Goal: Task Accomplishment & Management: Complete application form

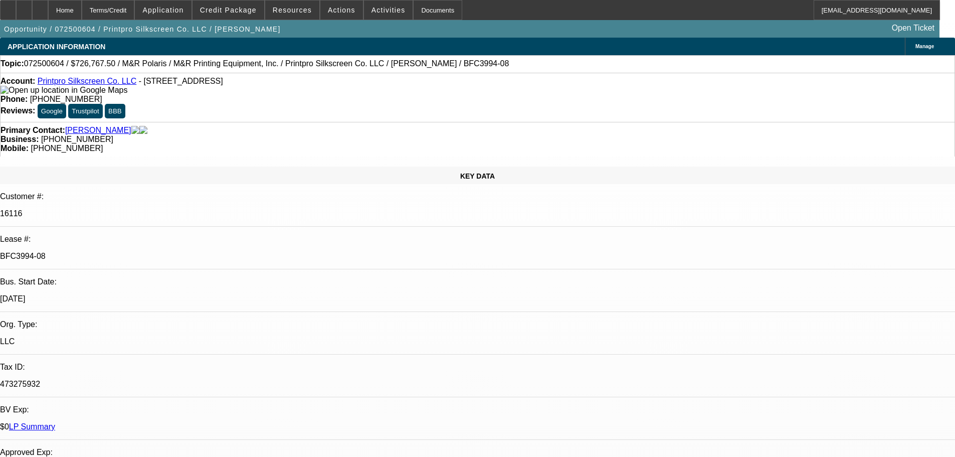
select select "0"
select select "6"
select select "0"
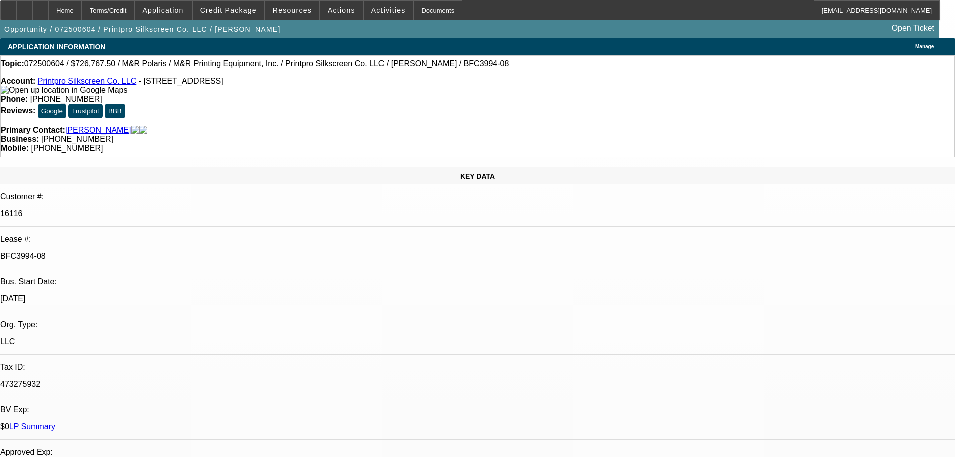
select select "0"
select select "6"
select select "0"
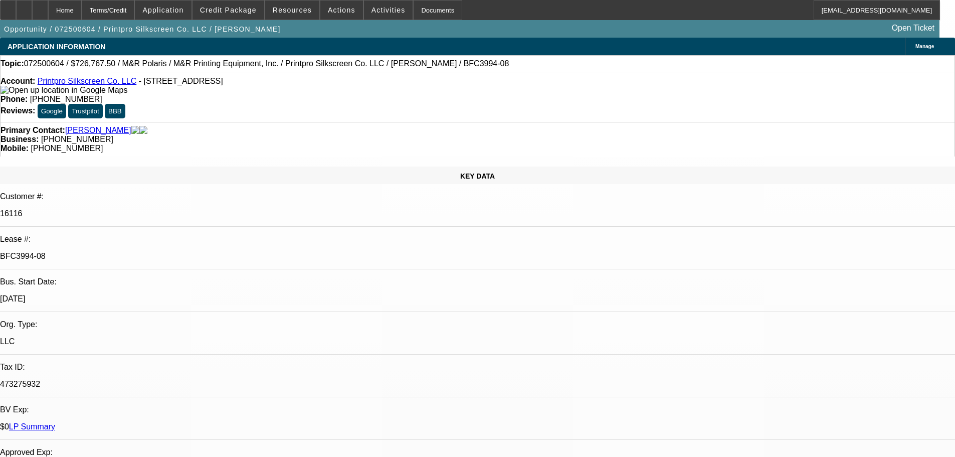
select select "0"
select select "6"
select select "0"
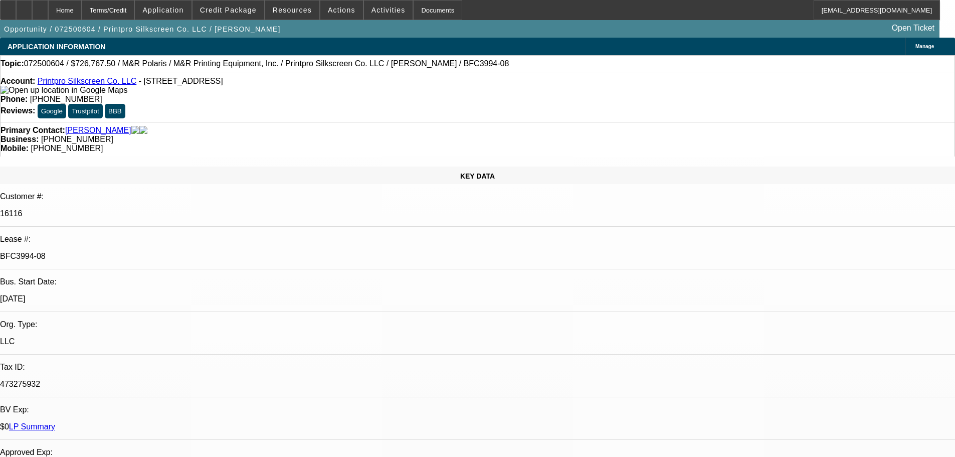
select select "6"
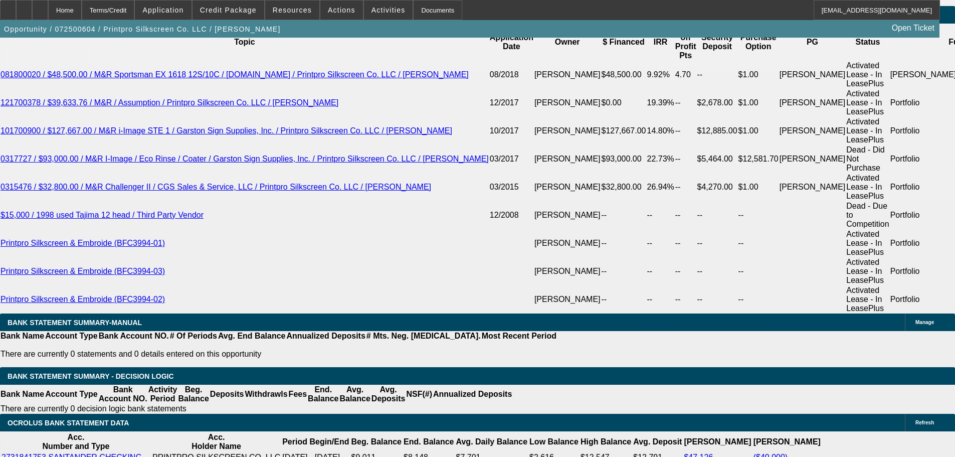
scroll to position [1904, 0]
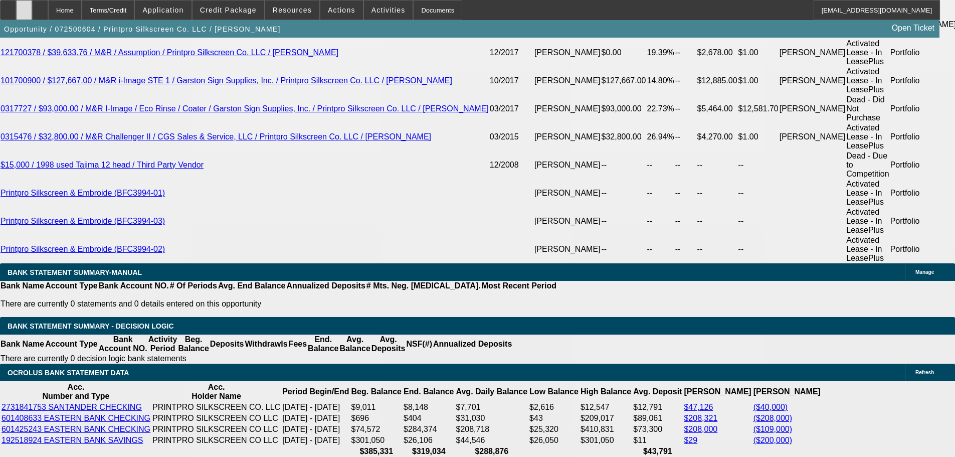
click at [24, 7] on icon at bounding box center [24, 7] width 0 height 0
click at [249, 15] on span at bounding box center [228, 10] width 72 height 24
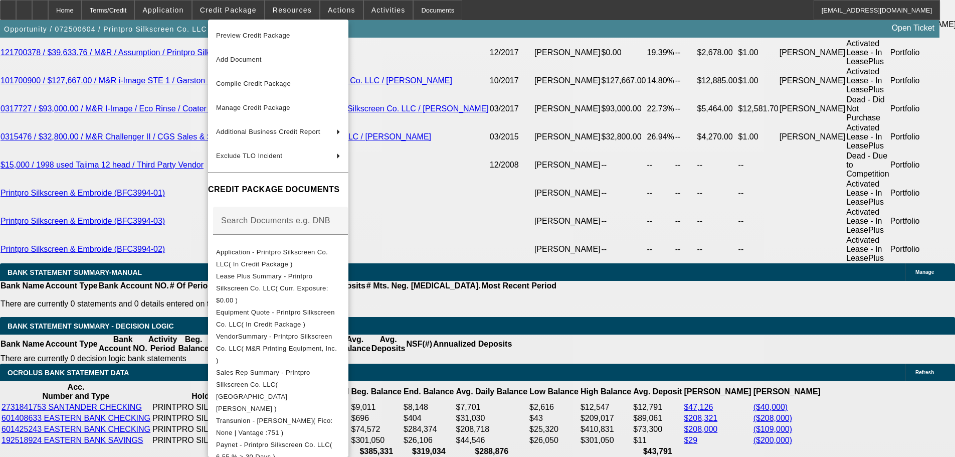
click at [96, 141] on div at bounding box center [477, 228] width 955 height 457
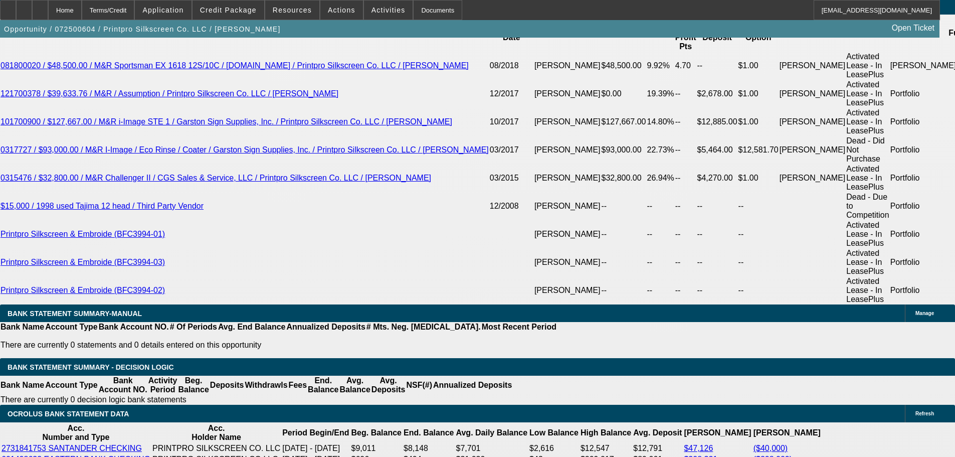
scroll to position [1955, 0]
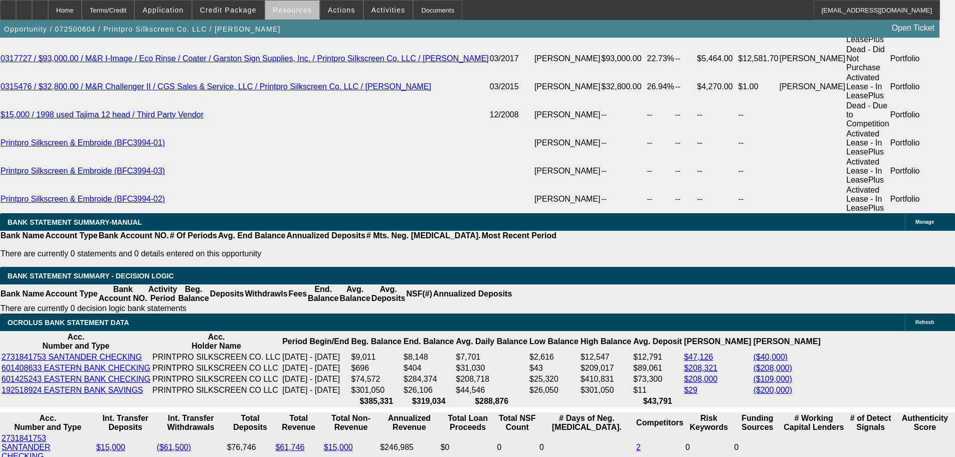
click at [305, 17] on span at bounding box center [292, 10] width 54 height 24
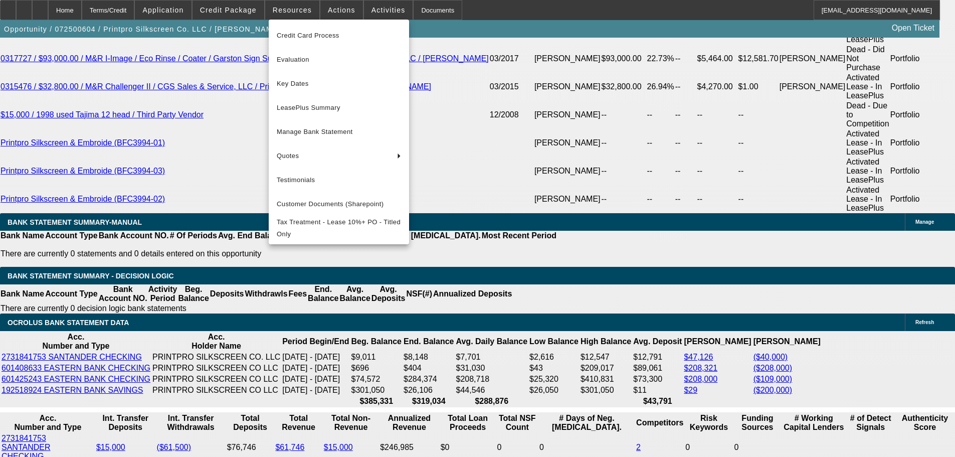
click at [241, 17] on div at bounding box center [477, 228] width 955 height 457
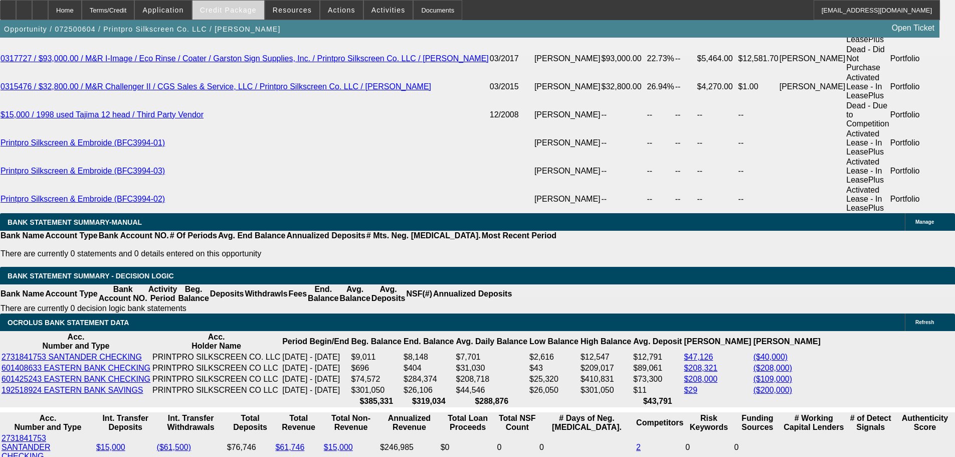
click at [240, 16] on span at bounding box center [228, 10] width 72 height 24
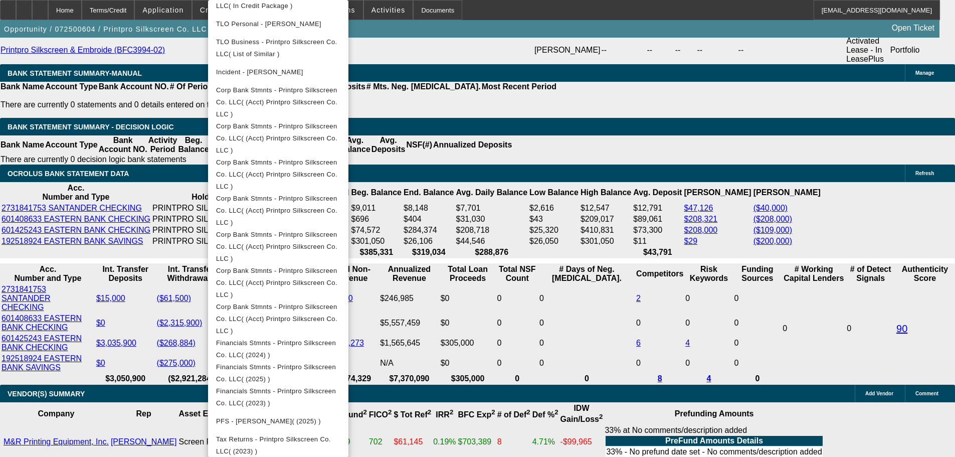
scroll to position [2155, 0]
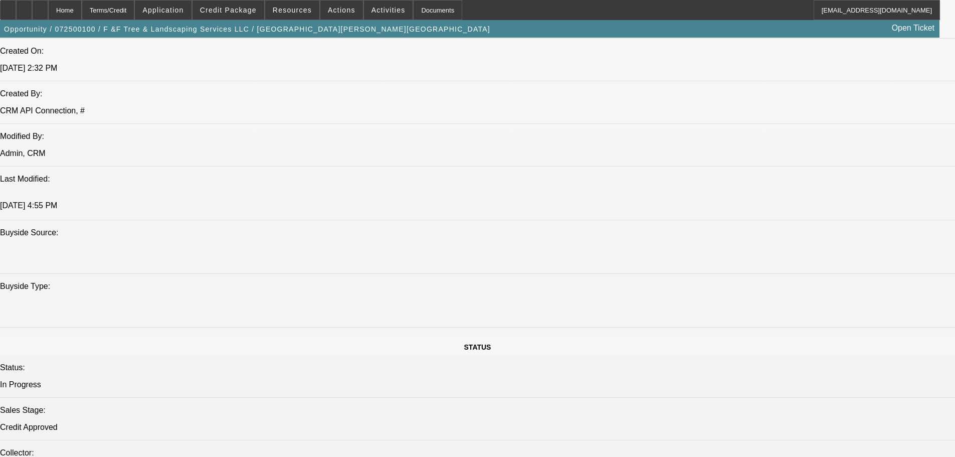
select select "0"
select select "3"
select select "0"
select select "6"
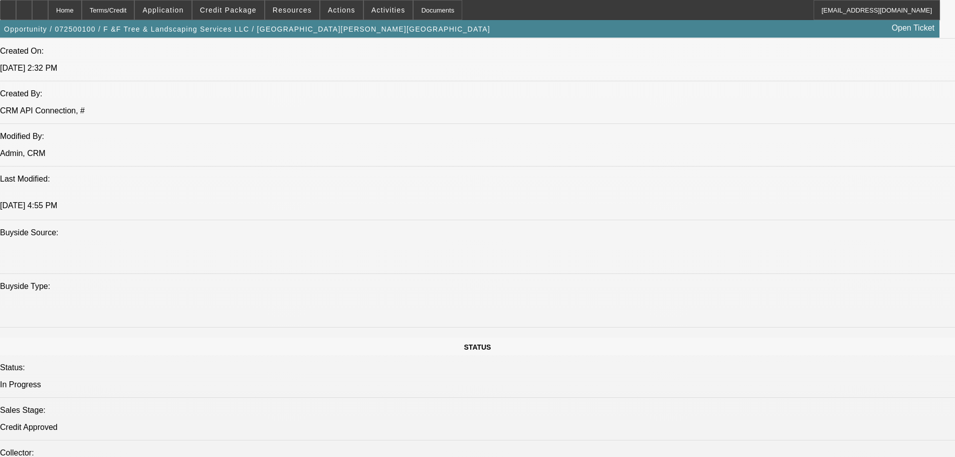
select select "0"
select select "3"
select select "0"
select select "6"
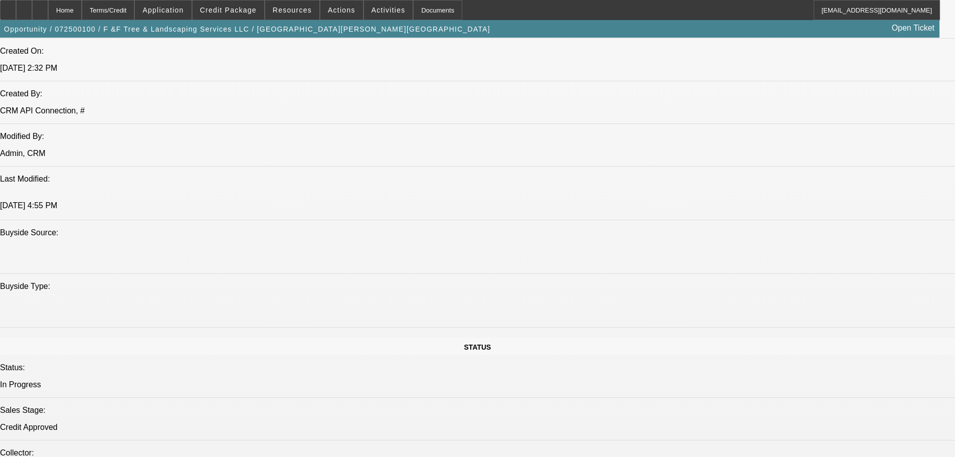
select select "0.1"
select select "0"
select select "2"
select select "0"
select select "6"
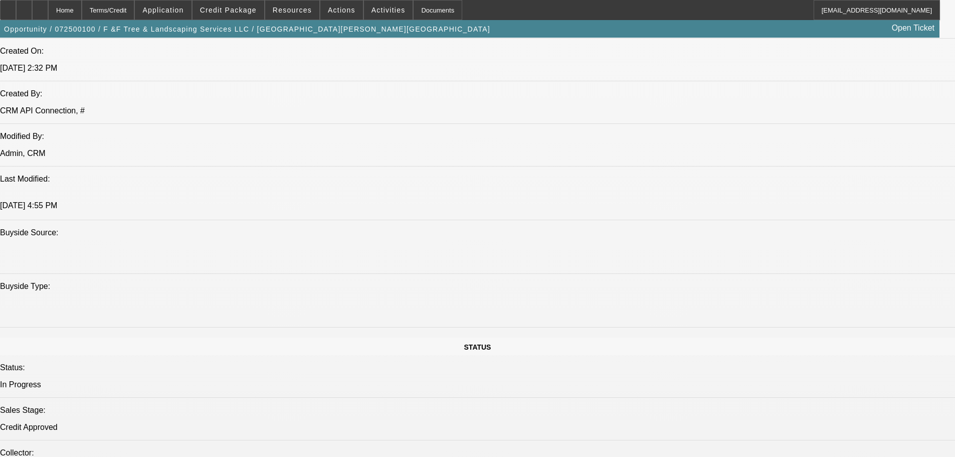
select select "0.1"
select select "0"
select select "2"
select select "0"
select select "6"
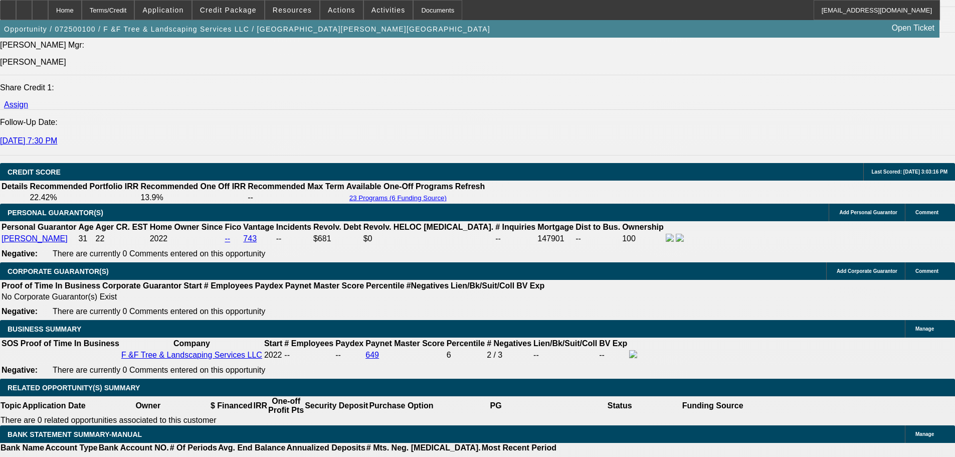
scroll to position [1349, 0]
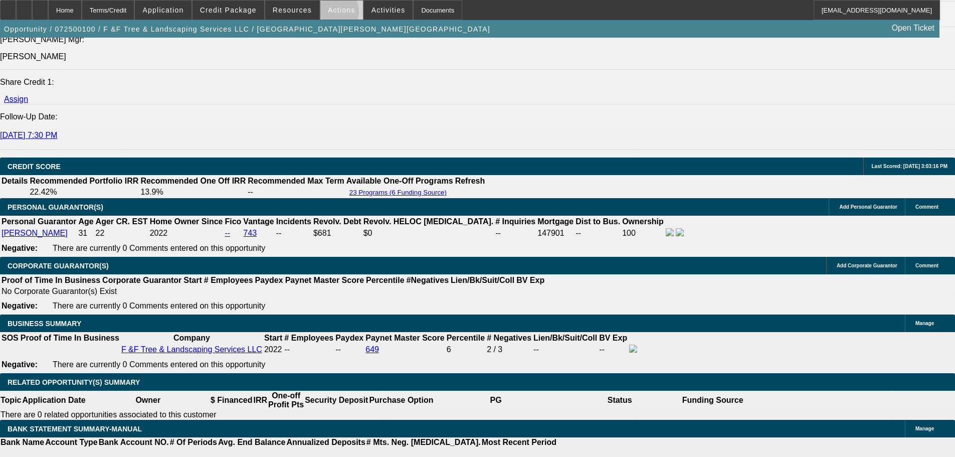
click at [324, 14] on span at bounding box center [341, 10] width 43 height 24
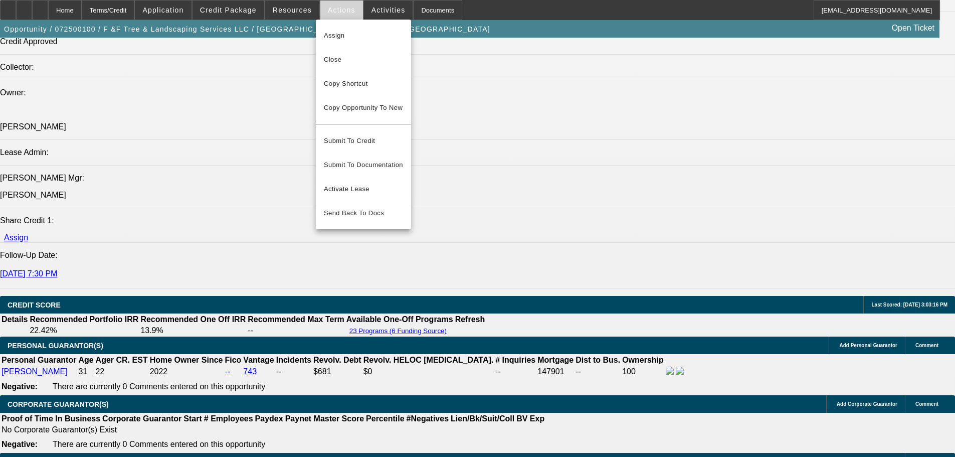
scroll to position [1199, 0]
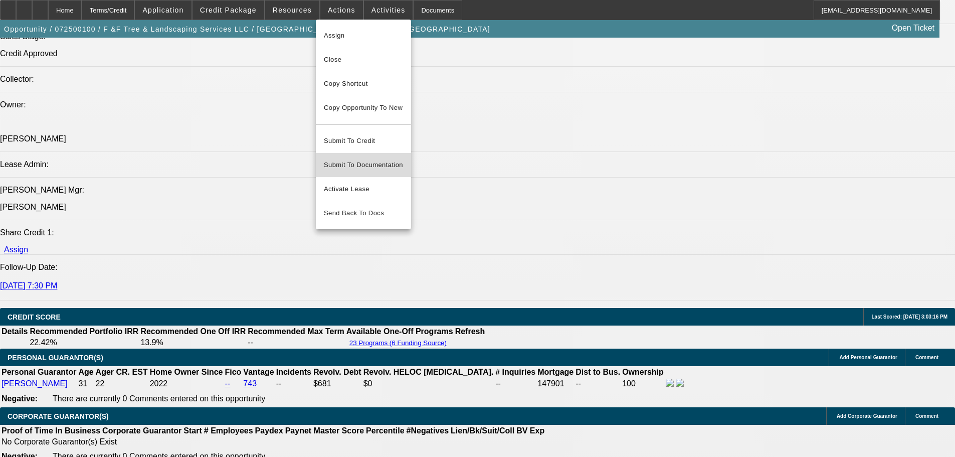
click at [369, 159] on span "Submit To Documentation" at bounding box center [363, 165] width 79 height 12
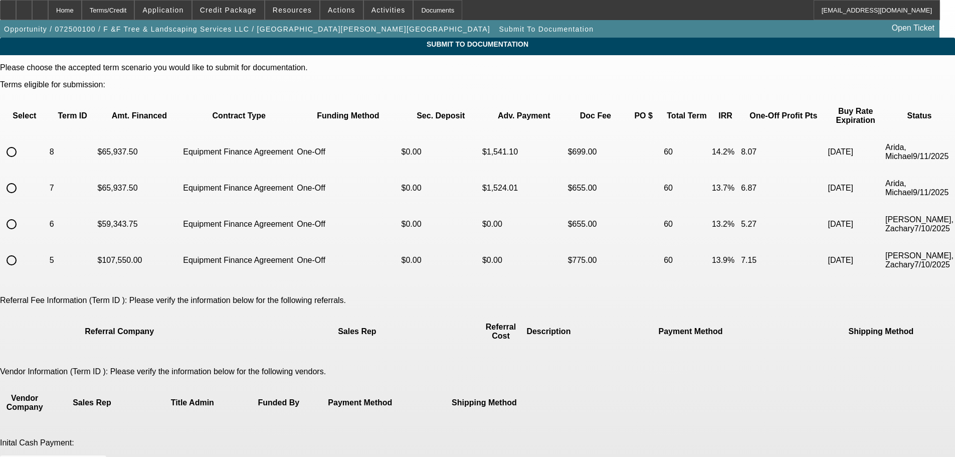
click at [22, 144] on input "radio" at bounding box center [12, 152] width 20 height 20
radio input "true"
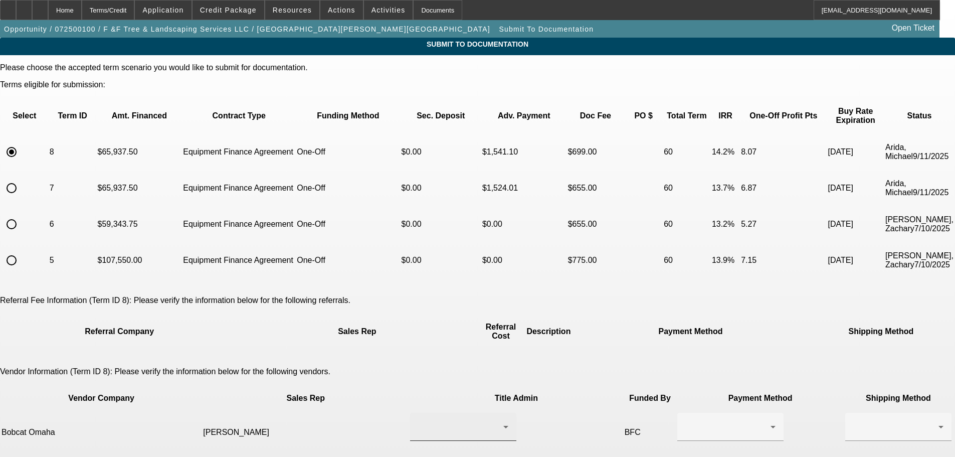
click at [447, 420] on div at bounding box center [460, 426] width 85 height 12
click at [425, 394] on mat-option "Biller, Joe" at bounding box center [432, 394] width 120 height 24
click at [685, 420] on div at bounding box center [727, 426] width 85 height 12
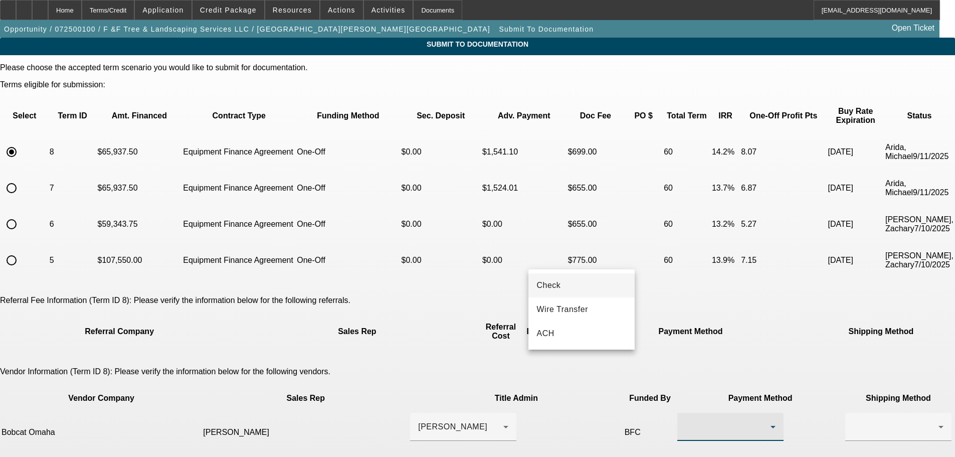
click at [554, 283] on span "Check" at bounding box center [548, 285] width 24 height 12
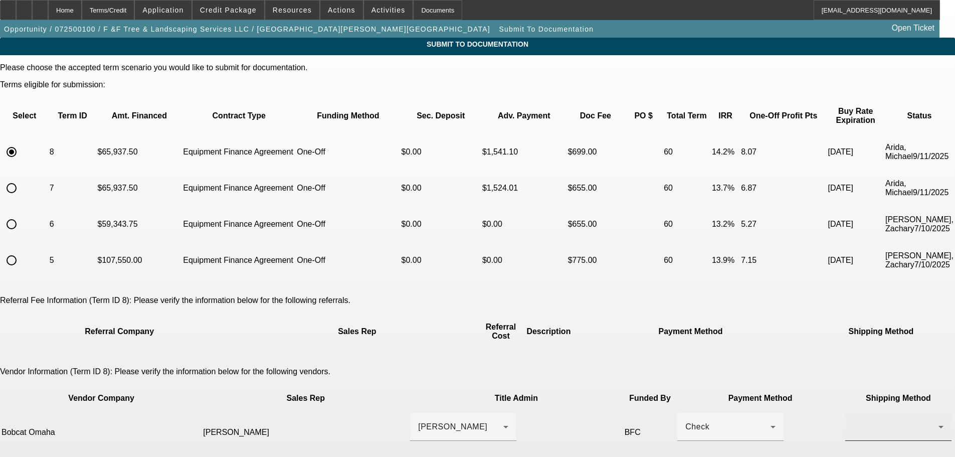
click at [853, 412] on div at bounding box center [898, 426] width 90 height 28
click at [668, 421] on span "Fed Ex" at bounding box center [661, 418] width 27 height 12
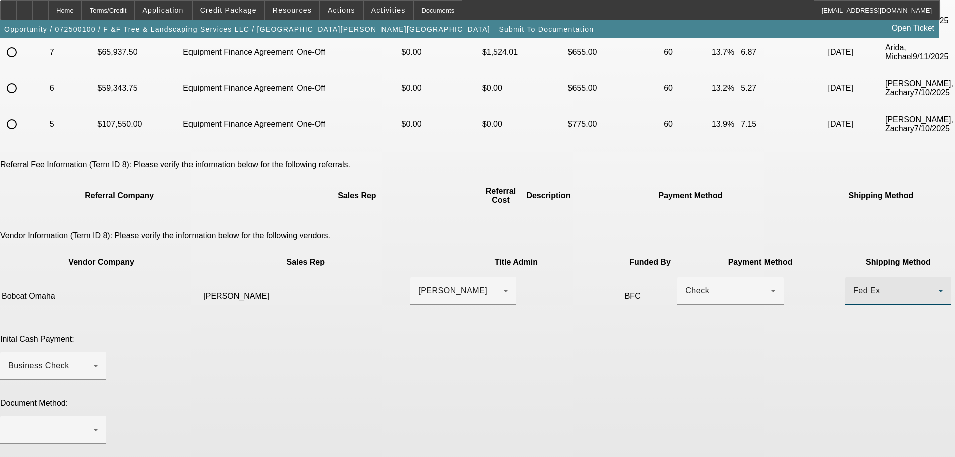
scroll to position [234, 0]
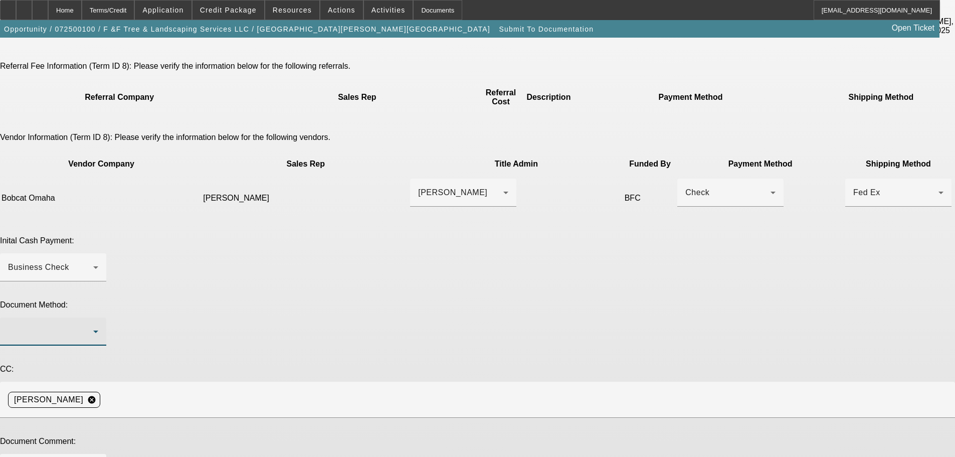
click at [93, 325] on div at bounding box center [50, 331] width 85 height 12
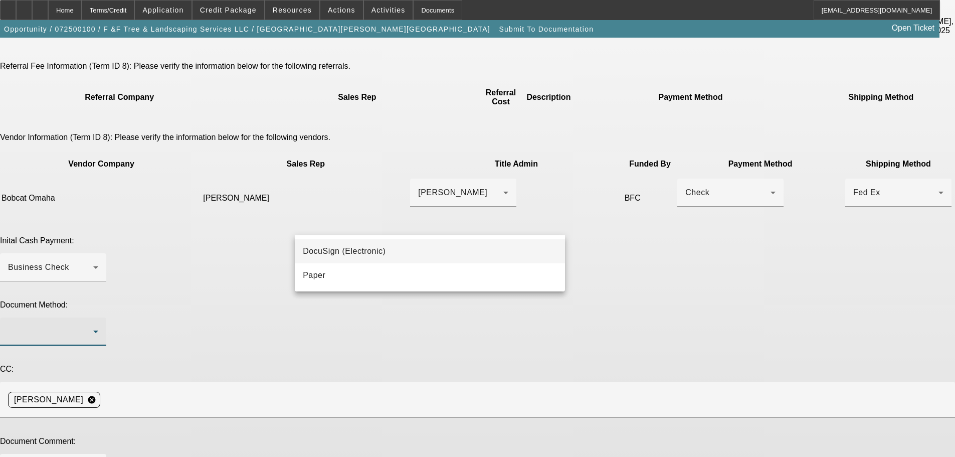
click at [383, 255] on span "DocuSign (Electronic)" at bounding box center [344, 251] width 83 height 12
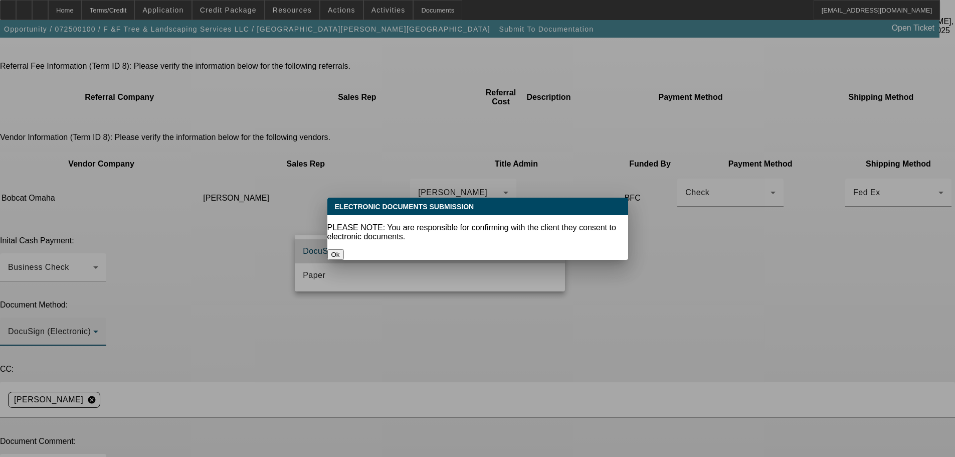
scroll to position [0, 0]
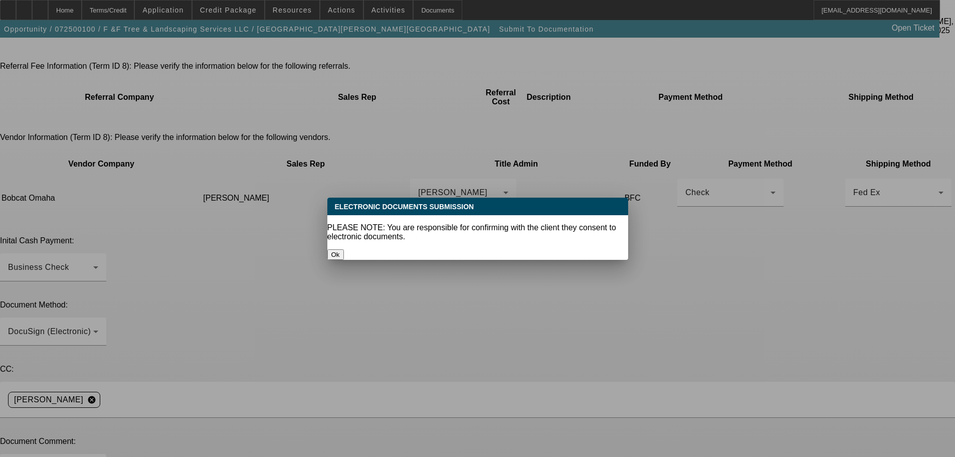
click at [344, 249] on button "Ok" at bounding box center [335, 254] width 17 height 11
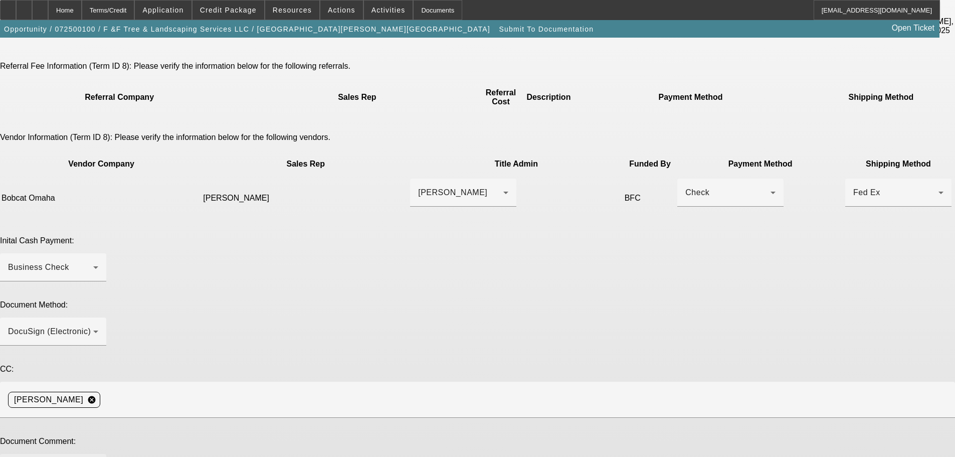
type textarea "The vendor said he will get me the wire info after his meeting this morning. I …"
type textarea "raised payment"
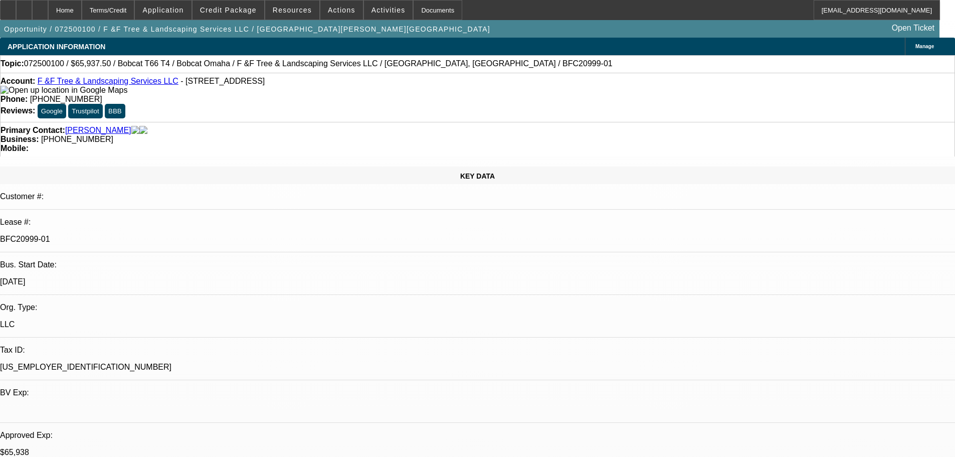
select select "0"
select select "3"
select select "0"
select select "6"
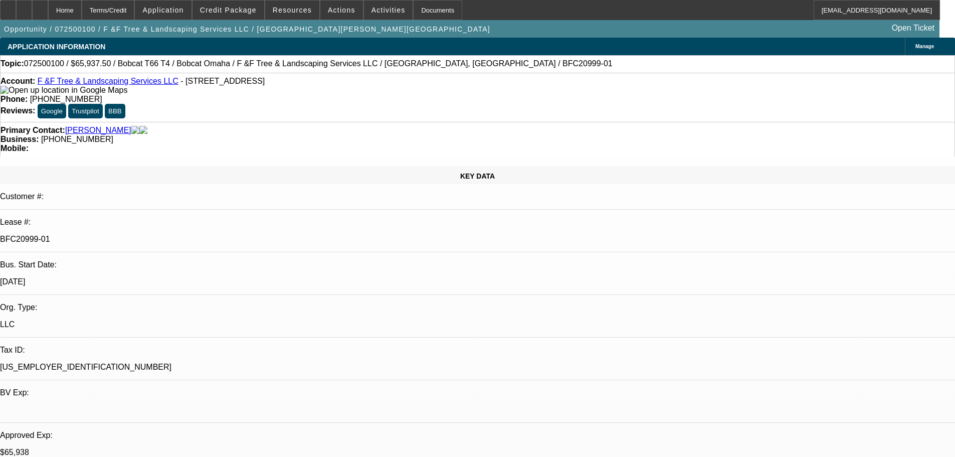
select select "0"
select select "3"
select select "0"
select select "6"
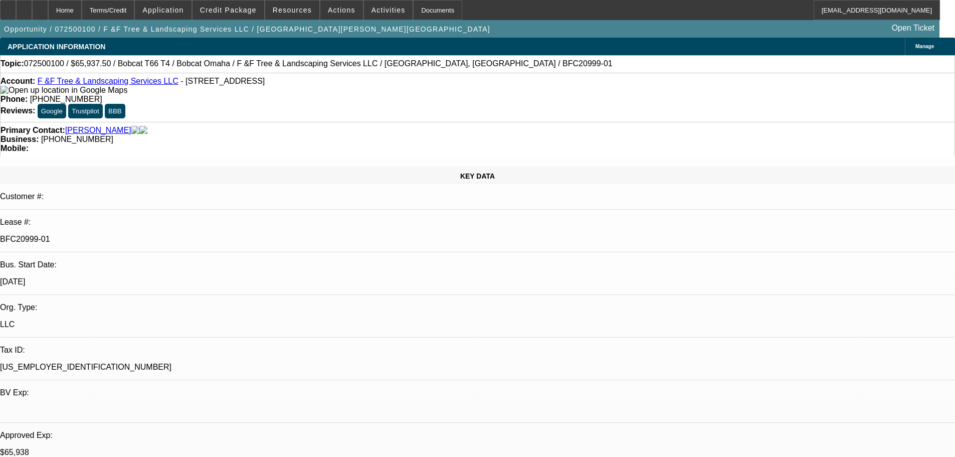
select select "0.1"
select select "0"
select select "2"
select select "0"
select select "6"
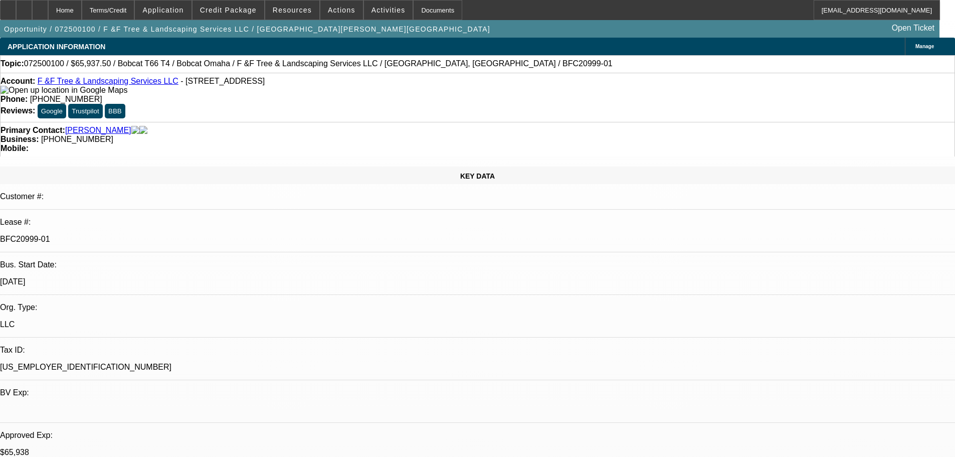
select select "0.1"
select select "0"
select select "2"
select select "0"
select select "6"
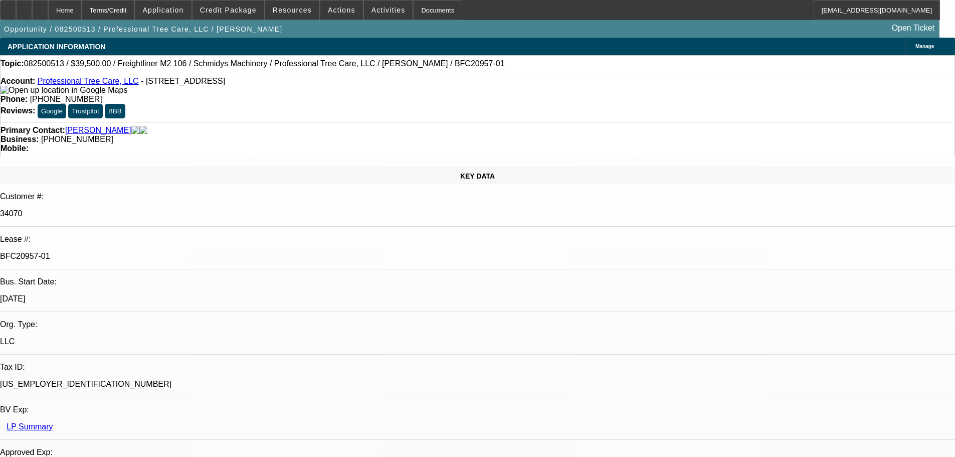
select select "0"
select select "6"
select select "0"
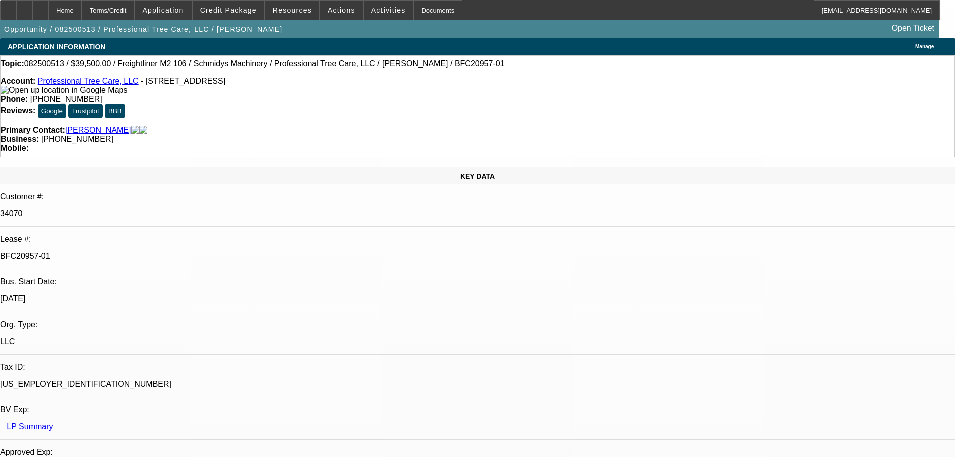
select select "0"
select select "6"
select select "0"
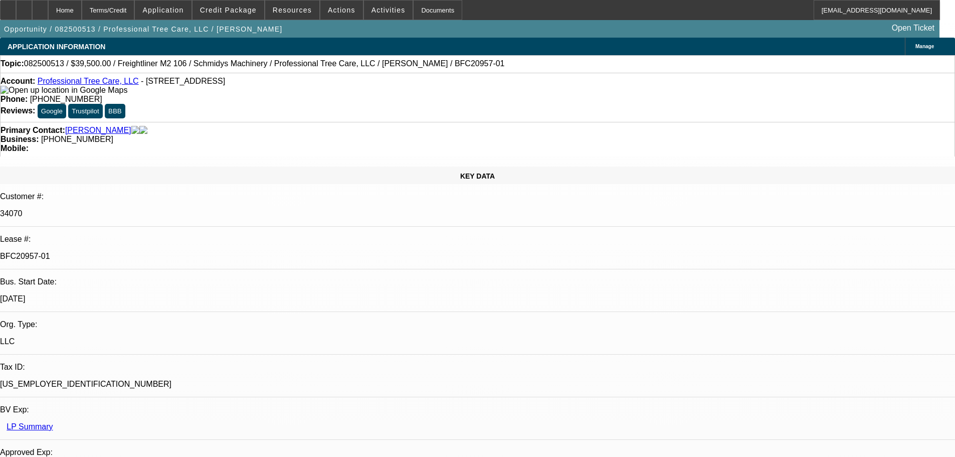
select select "0"
select select "6"
select select "0"
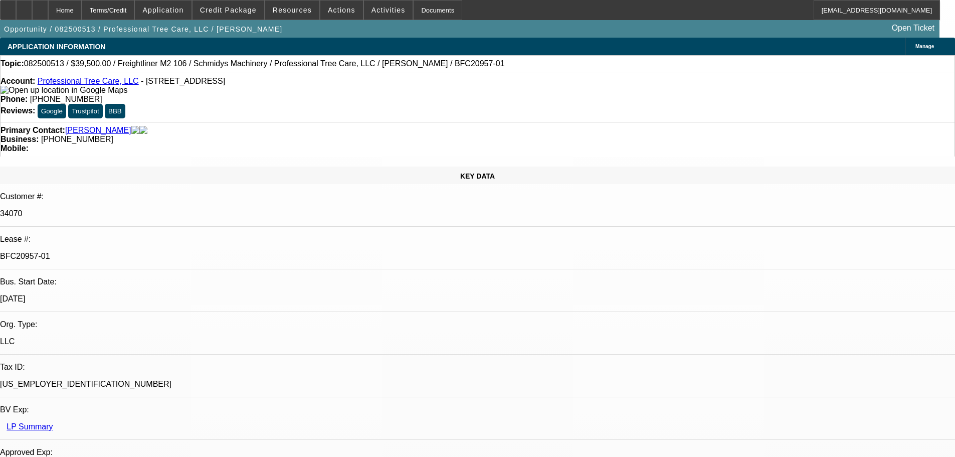
select select "6"
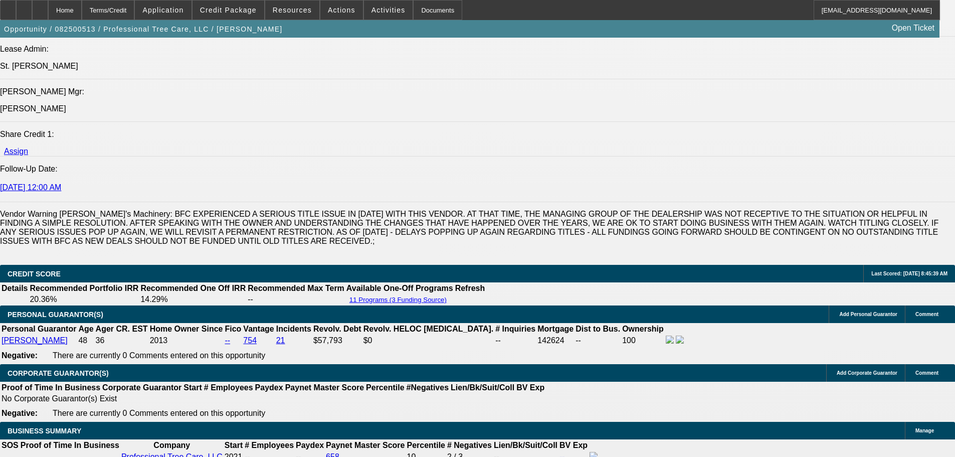
scroll to position [1353, 0]
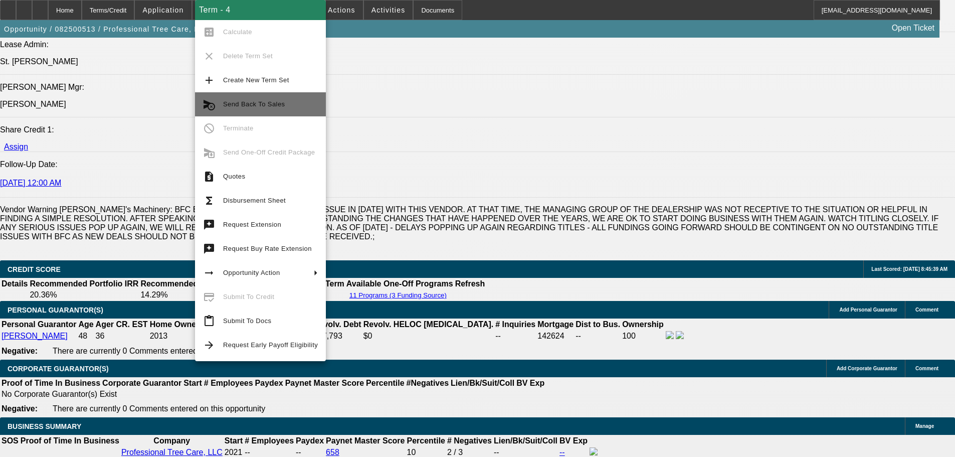
click at [279, 96] on button "cancel_schedule_send Send Back To Sales" at bounding box center [260, 104] width 131 height 24
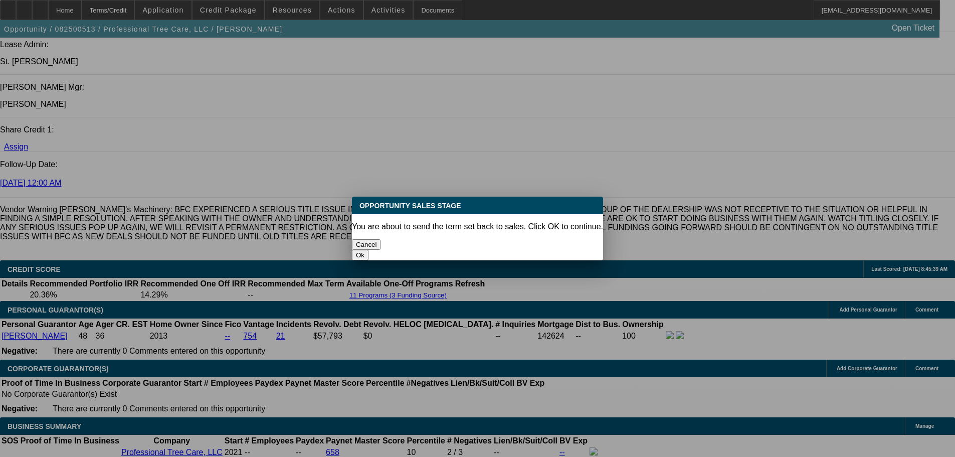
click at [368, 250] on button "Ok" at bounding box center [360, 255] width 17 height 11
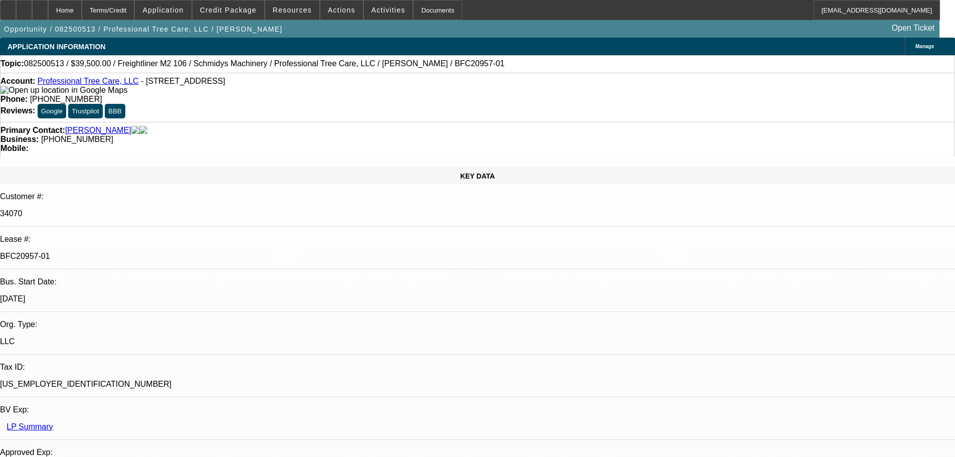
type textarea "going with a different truck"
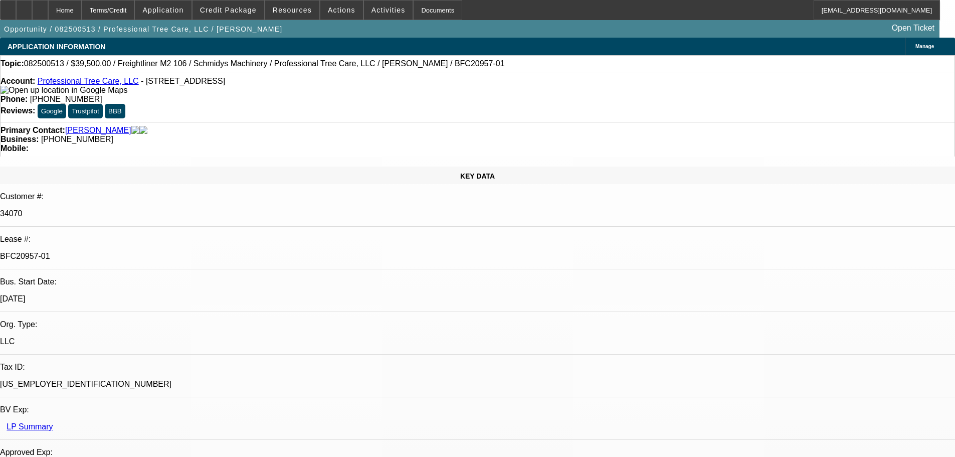
drag, startPoint x: 890, startPoint y: 190, endPoint x: 897, endPoint y: 195, distance: 8.3
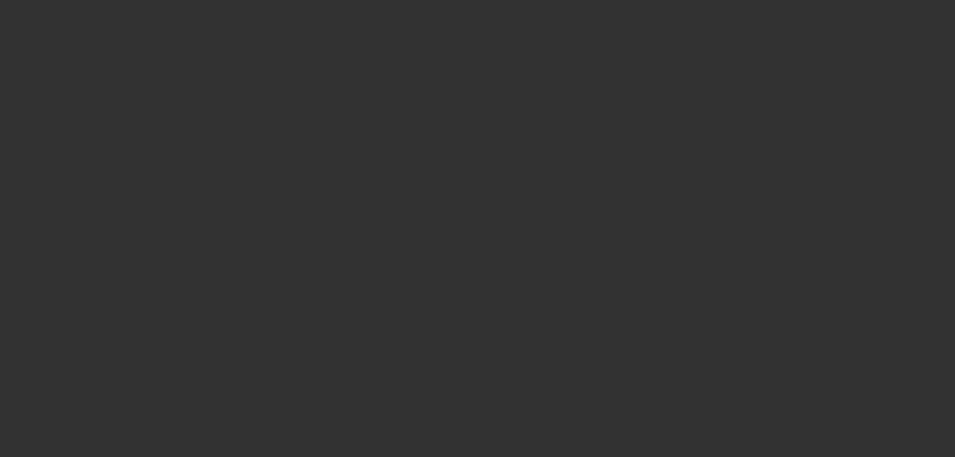
select select "0"
select select "6"
select select "0"
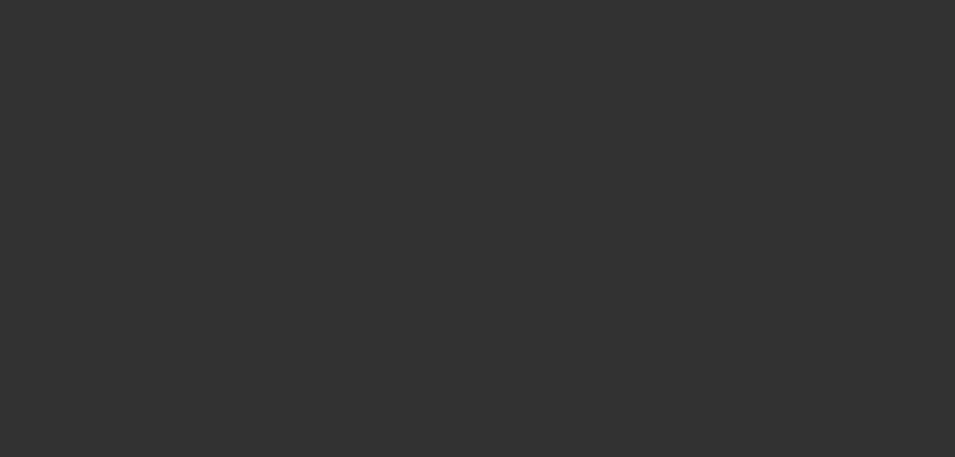
select select "0"
select select "6"
select select "0"
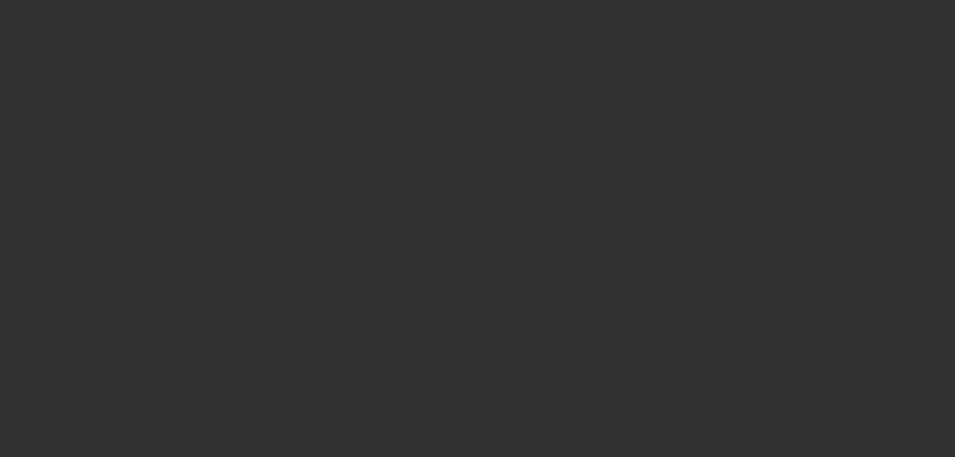
select select "0"
select select "6"
select select "0"
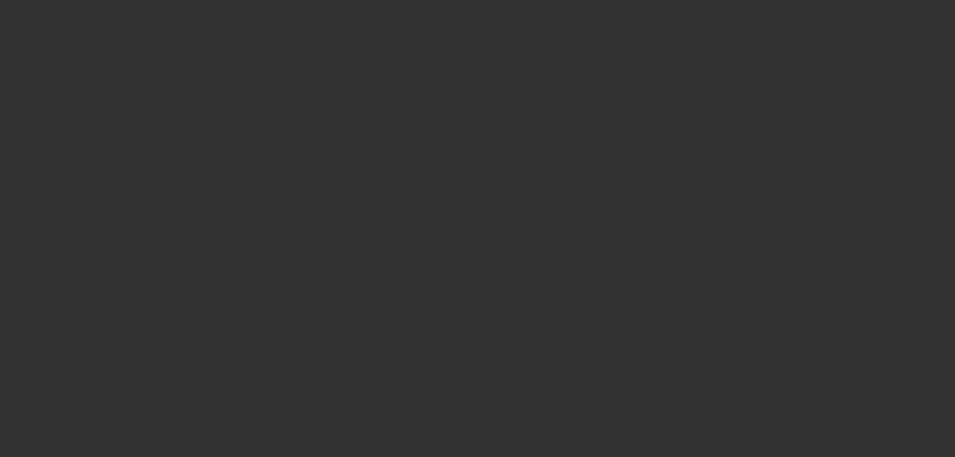
select select "6"
